Goal: Task Accomplishment & Management: Use online tool/utility

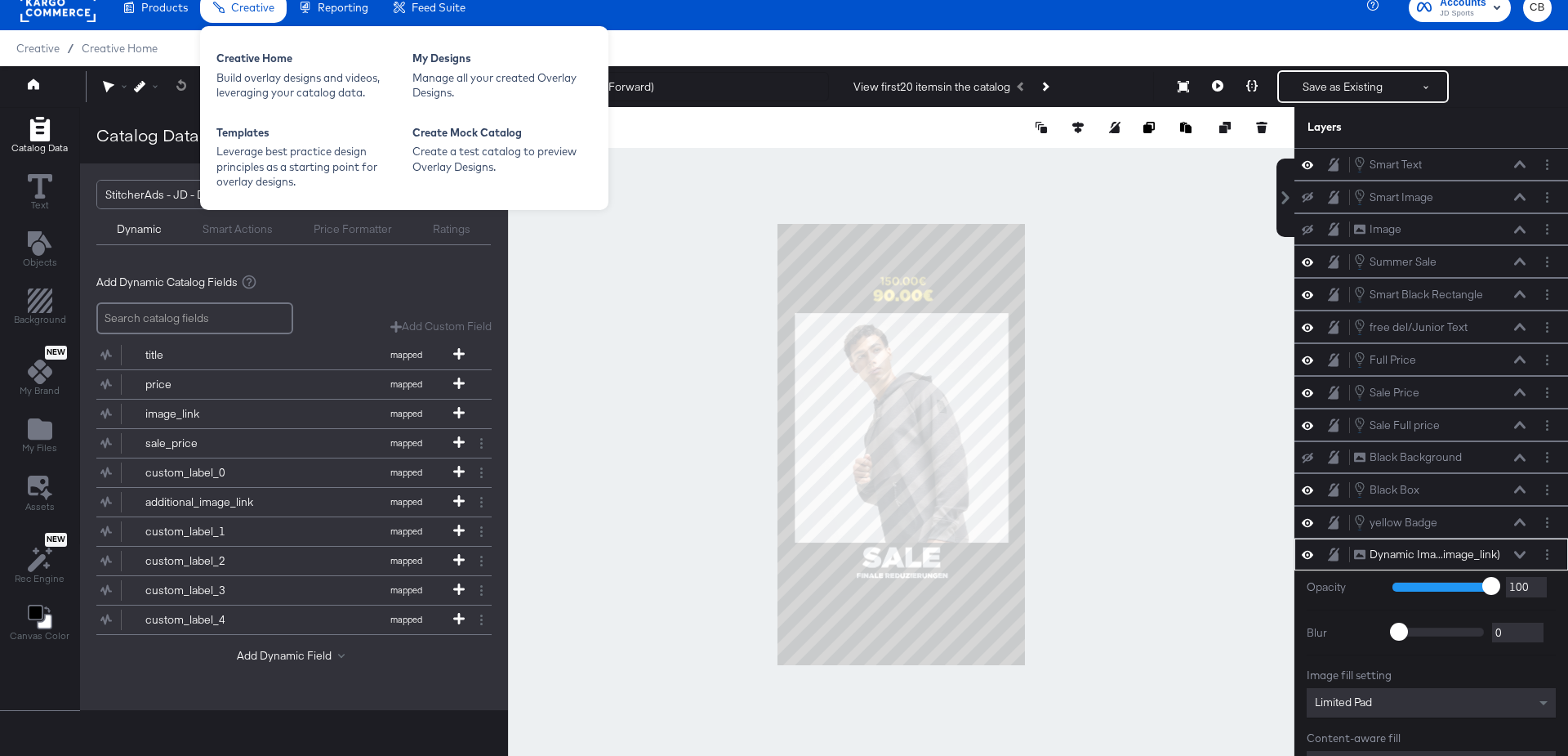
scroll to position [111, 0]
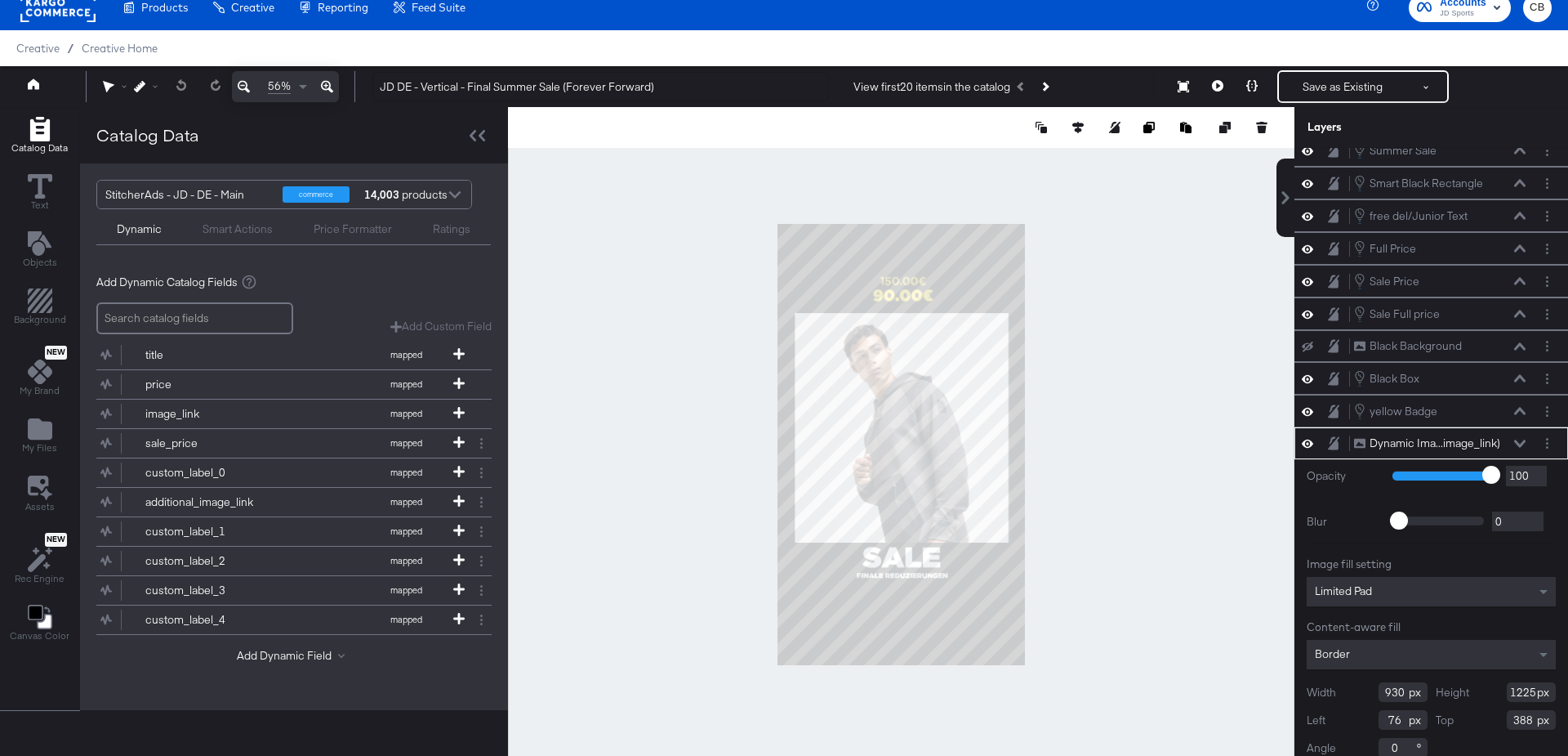
click at [64, 13] on rect at bounding box center [58, 7] width 75 height 29
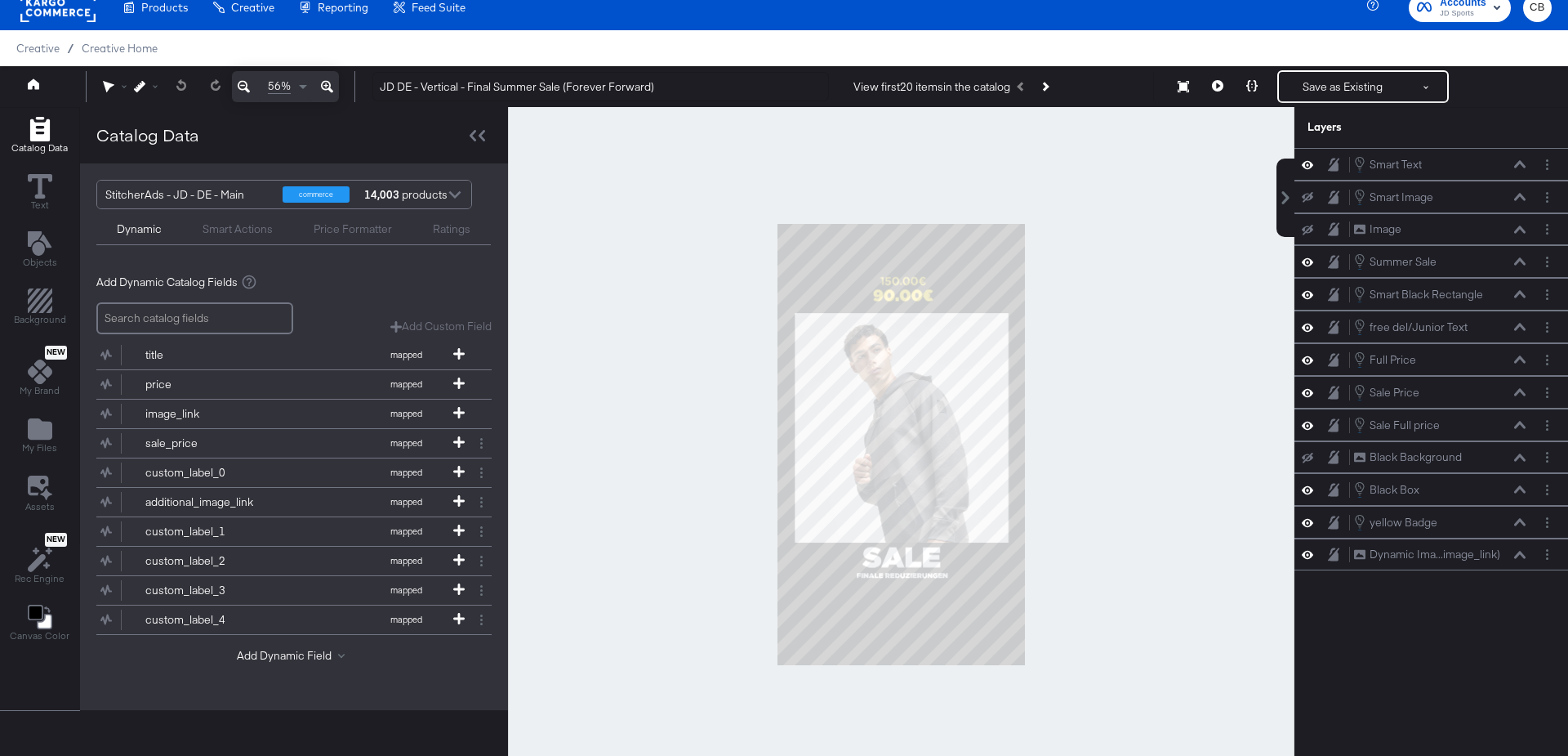
scroll to position [0, 0]
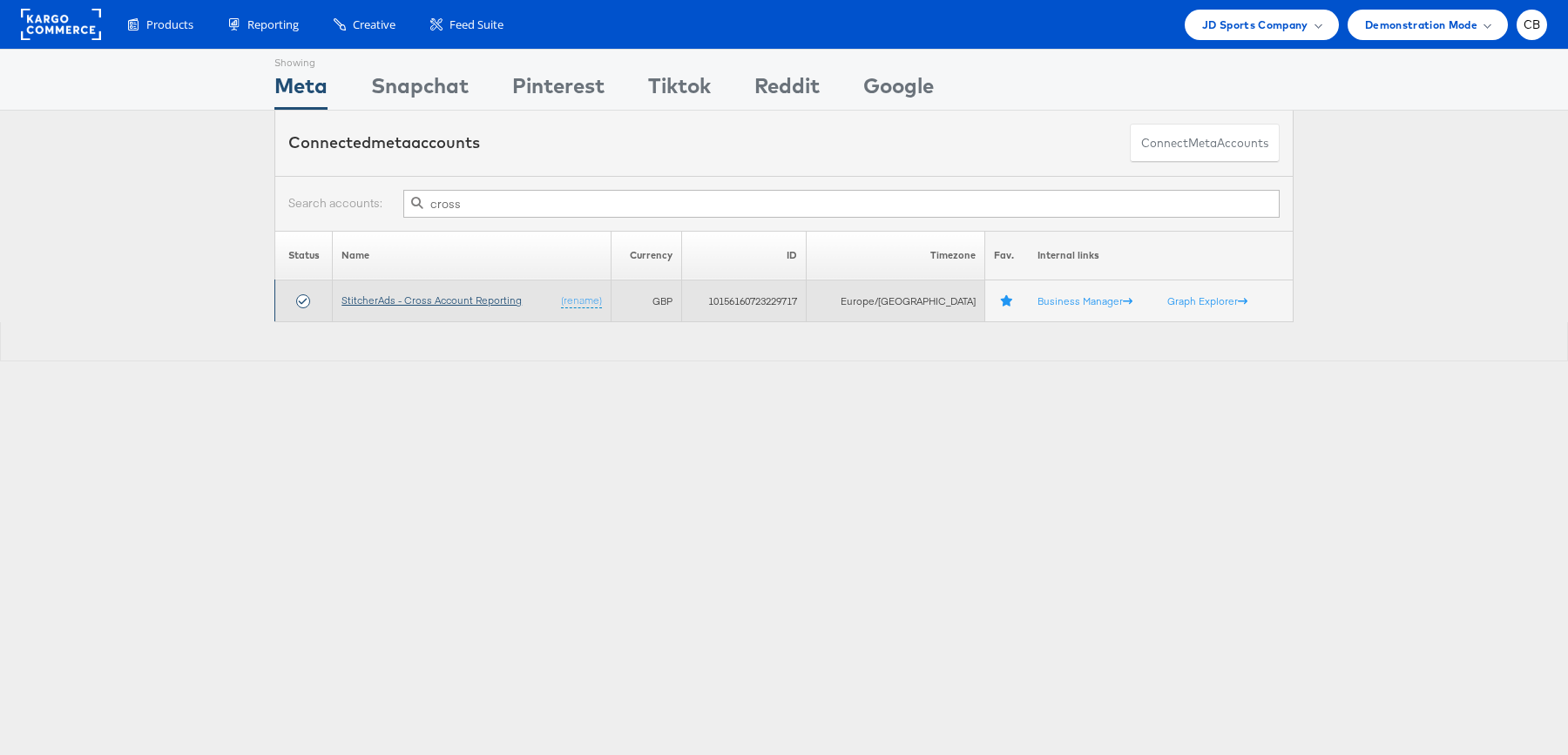
type input "cross"
click at [433, 303] on link "StitcherAds - Cross Account Reporting" at bounding box center [432, 300] width 180 height 13
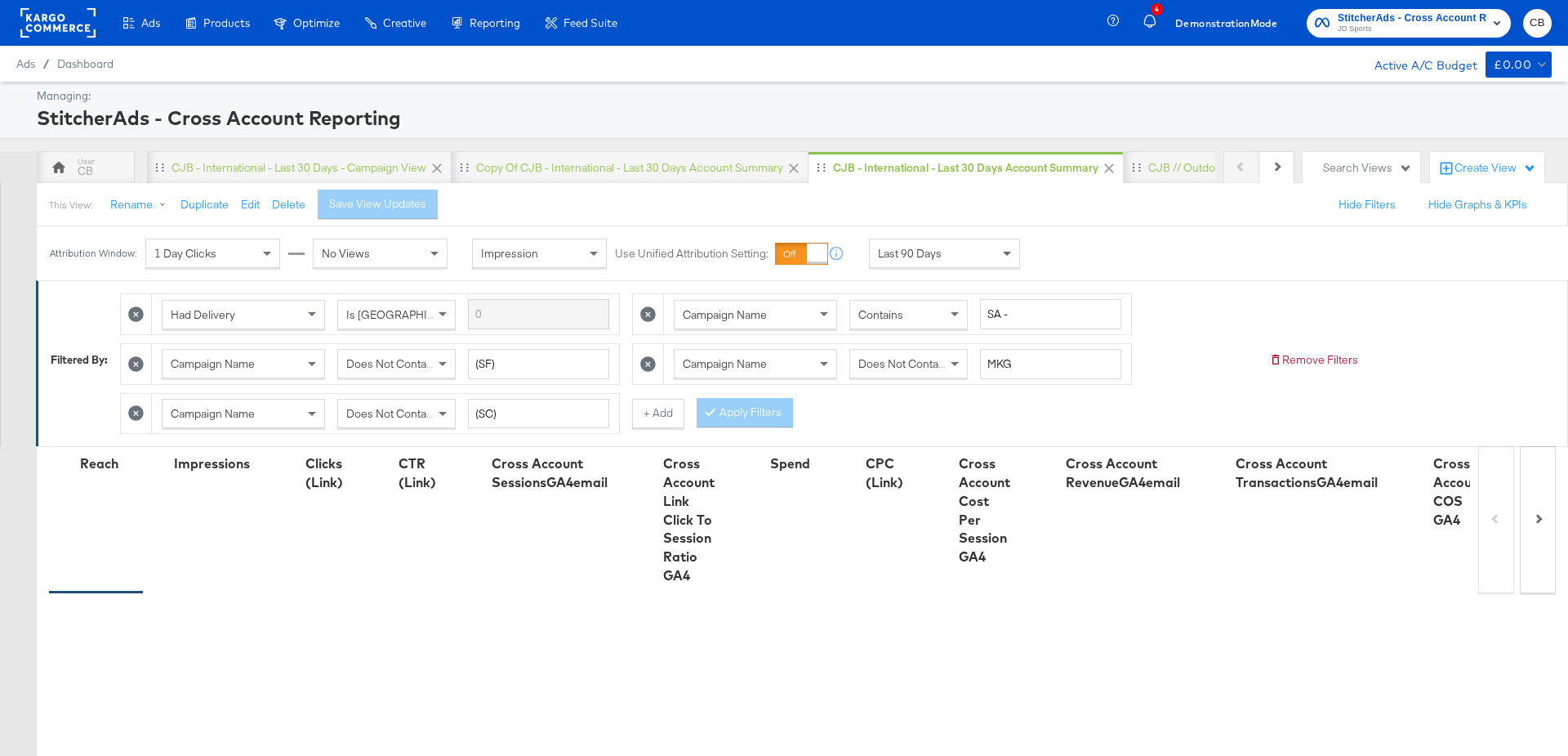
click at [1001, 251] on span at bounding box center [1008, 253] width 20 height 28
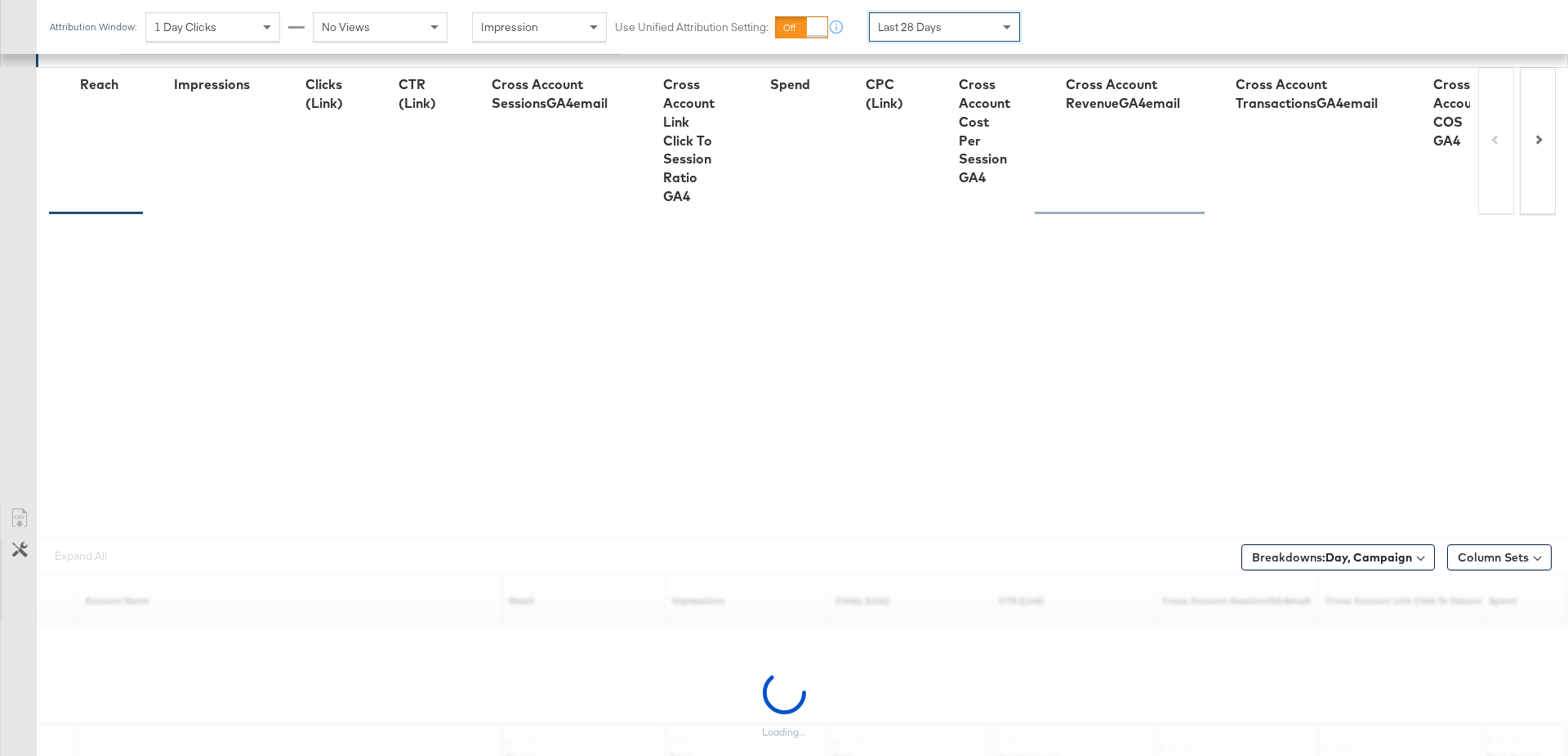
scroll to position [438, 0]
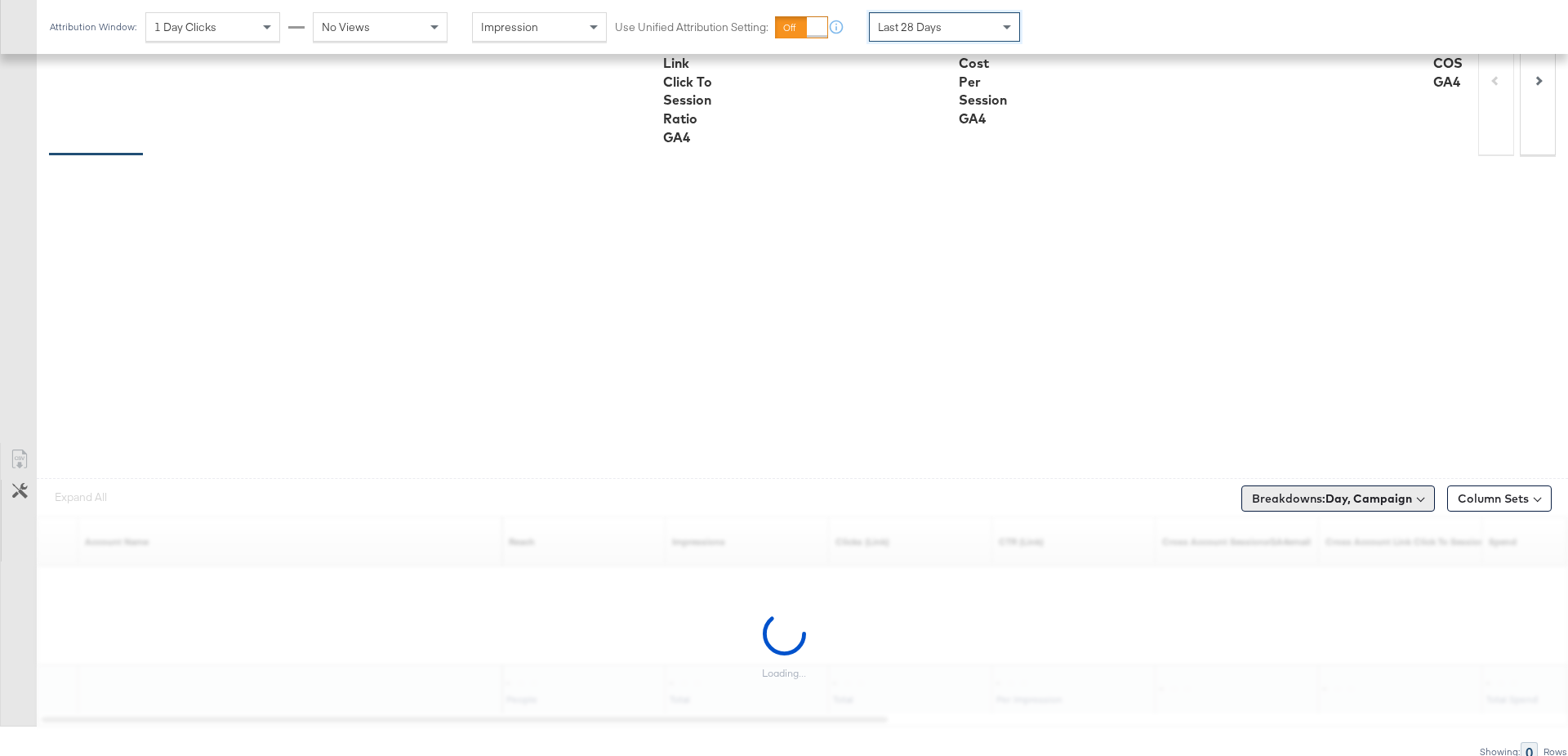
click at [1333, 491] on b "Day, Campaign" at bounding box center [1368, 499] width 86 height 15
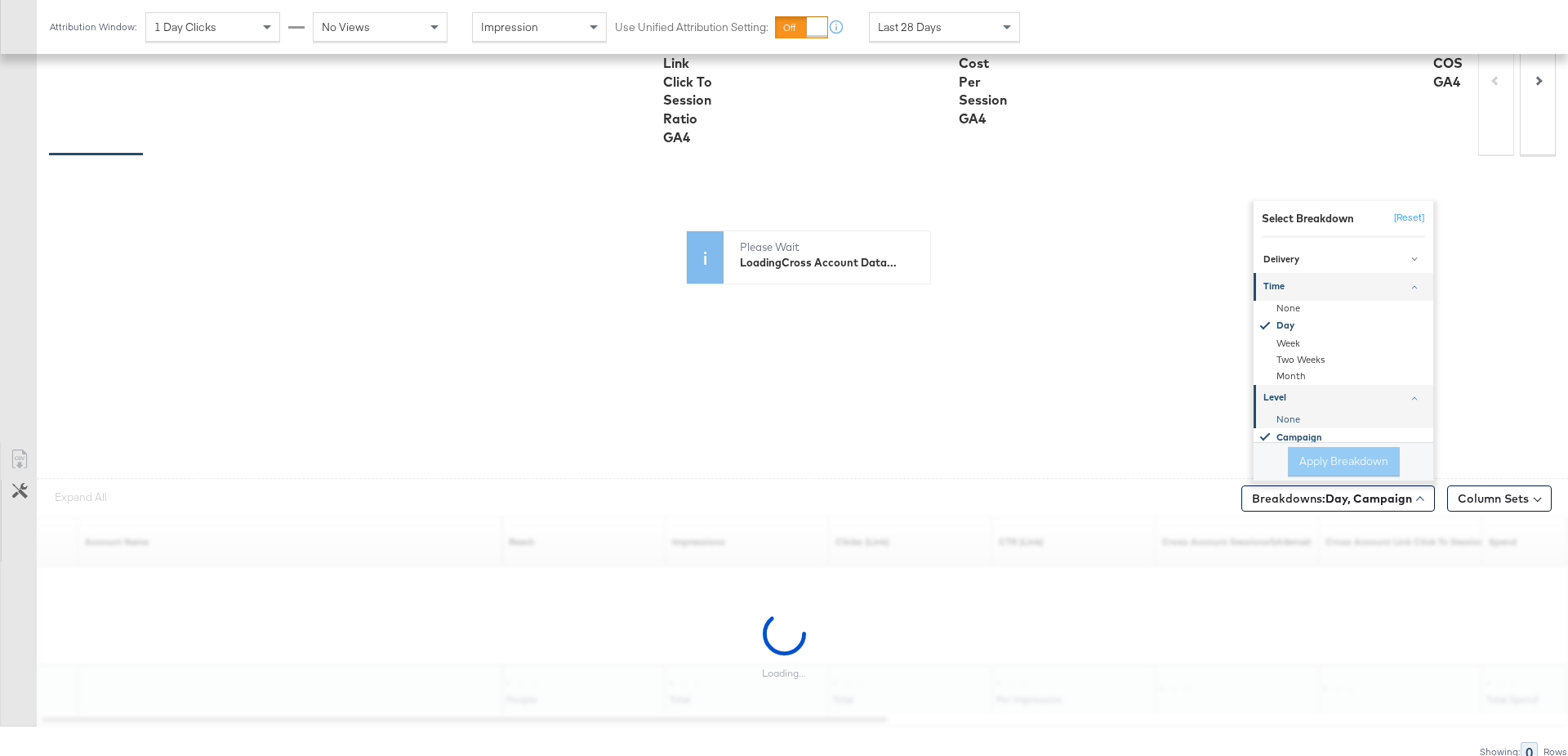
click at [1281, 414] on div "None" at bounding box center [1344, 418] width 178 height 16
click at [1288, 302] on div "None" at bounding box center [1344, 308] width 178 height 16
click at [1318, 462] on button "Apply Breakdown" at bounding box center [1344, 461] width 112 height 29
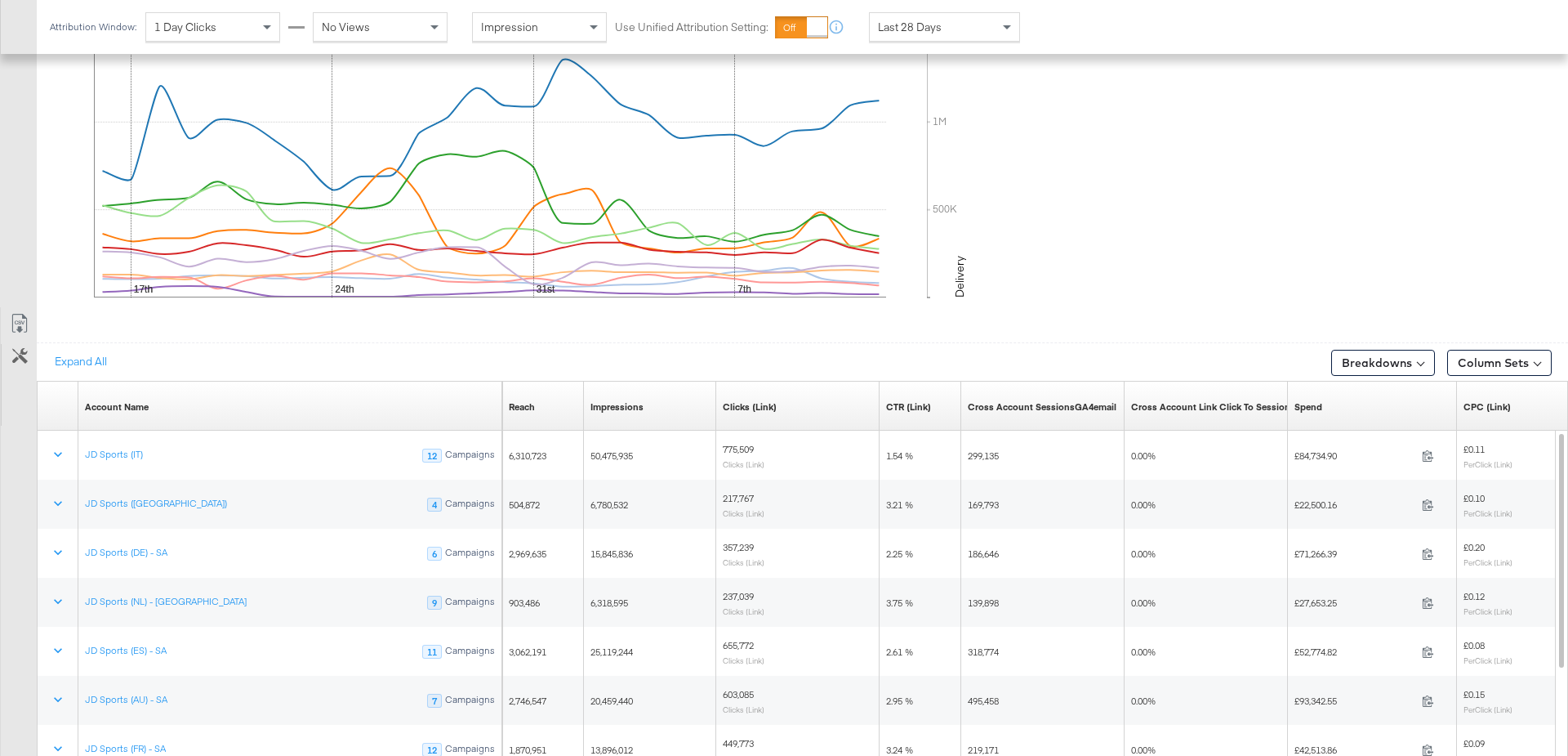
scroll to position [764, 0]
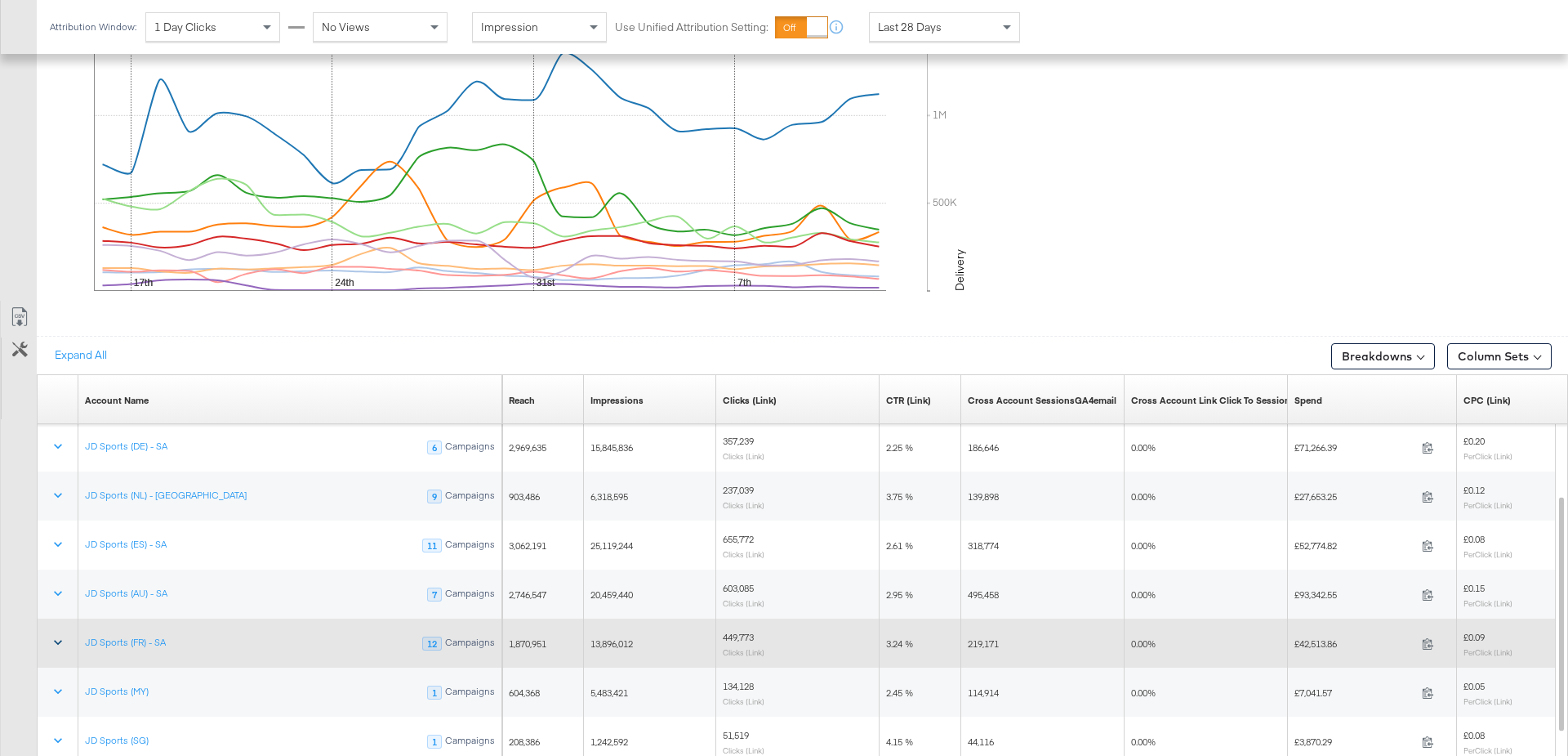
click at [54, 641] on icon at bounding box center [57, 641] width 16 height 16
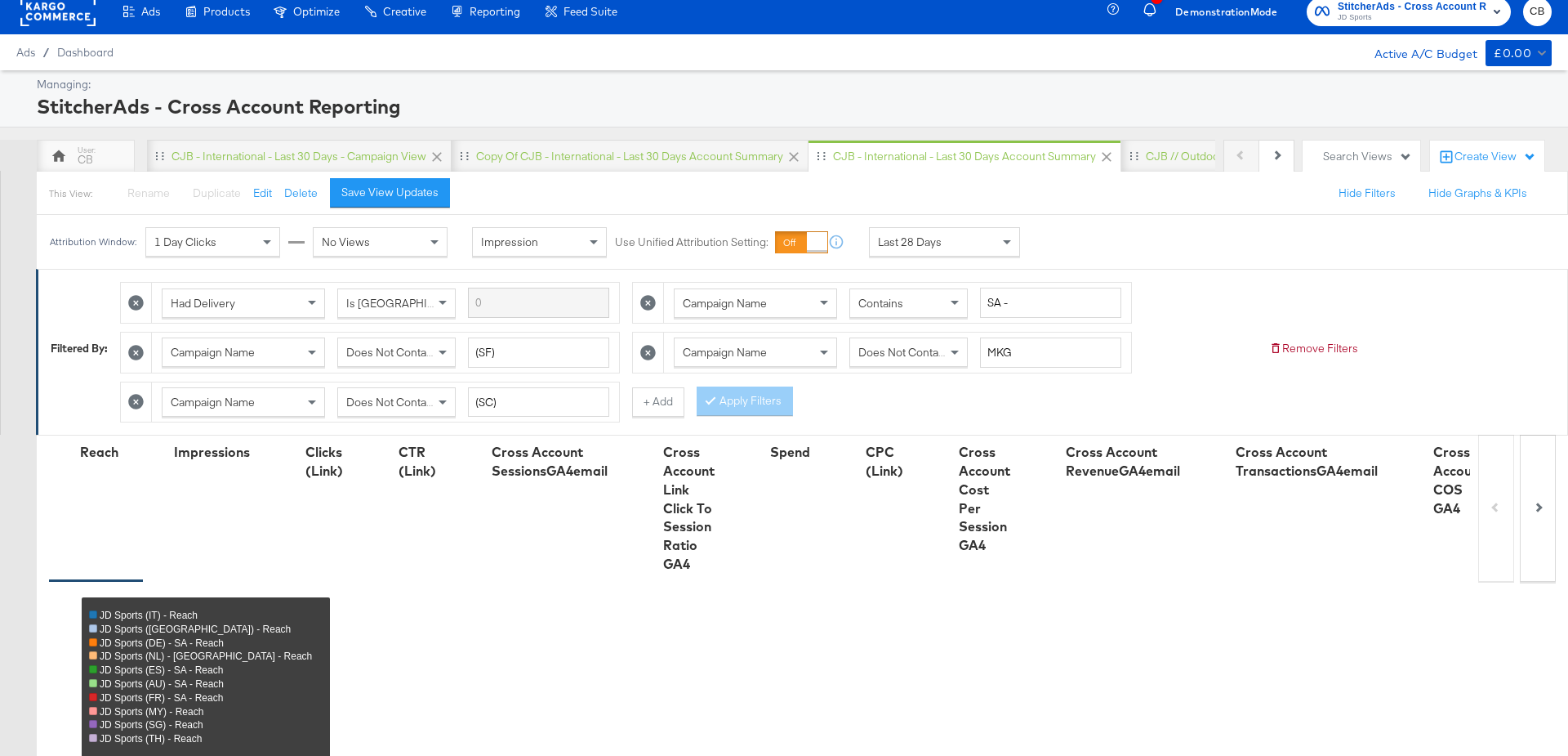
scroll to position [0, 0]
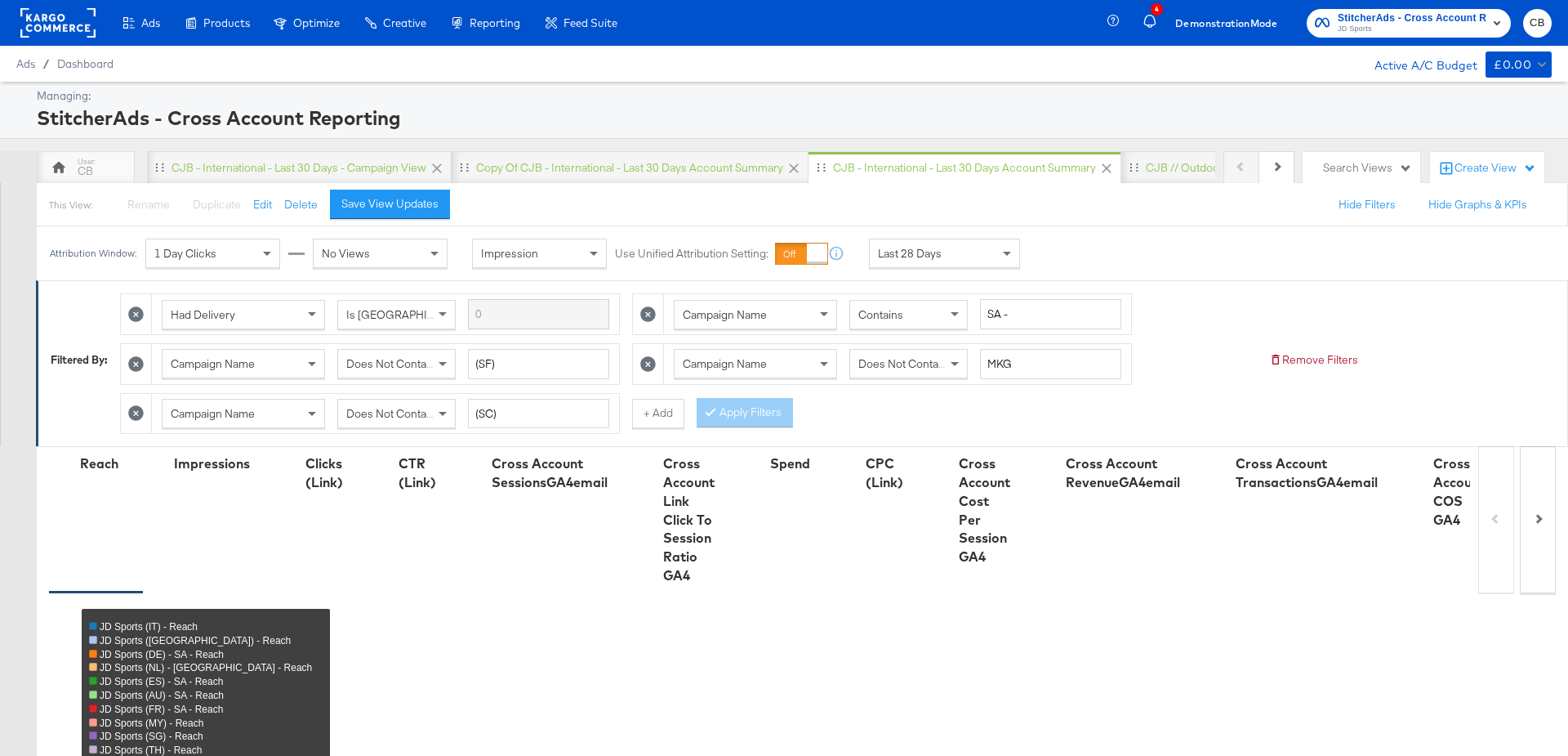
click at [51, 19] on rect at bounding box center [58, 23] width 75 height 29
